Goal: Task Accomplishment & Management: Use online tool/utility

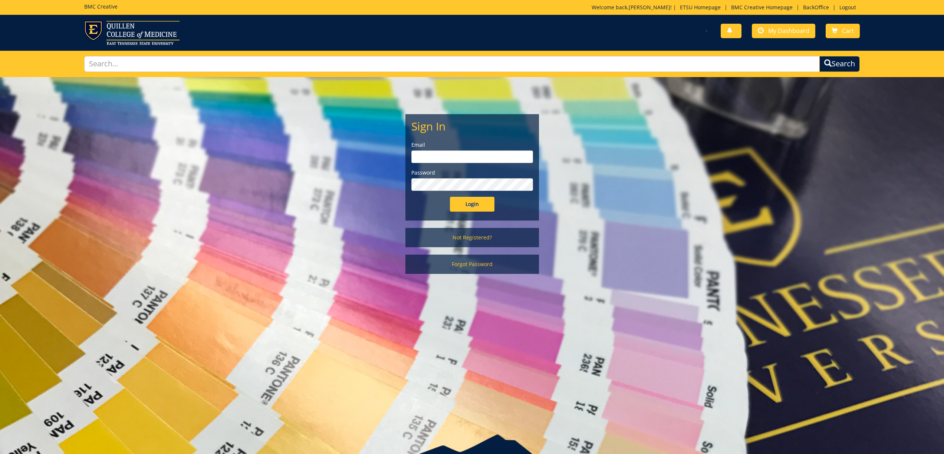
type input "[EMAIL_ADDRESS][DOMAIN_NAME]"
click at [460, 212] on div "Sign In Email [EMAIL_ADDRESS][DOMAIN_NAME] Password Login" at bounding box center [472, 168] width 133 height 106
click at [461, 210] on input "Login" at bounding box center [472, 204] width 44 height 15
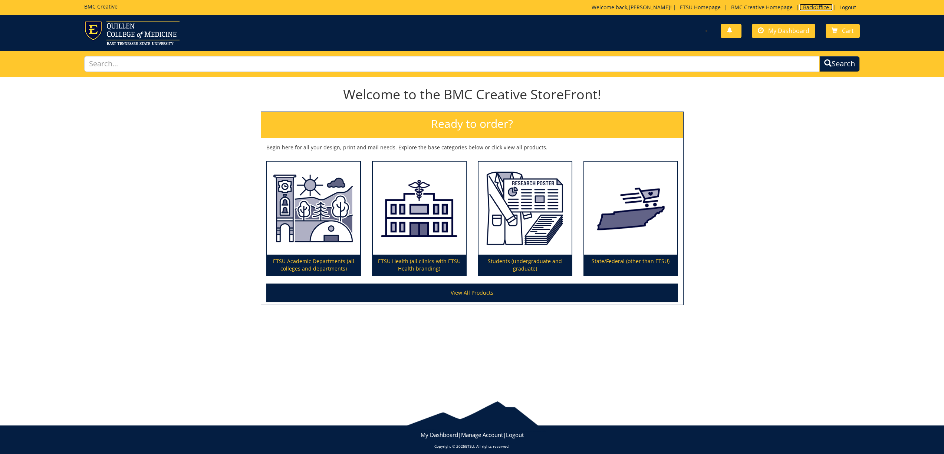
click at [808, 7] on link "BackOffice" at bounding box center [815, 7] width 33 height 7
